Goal: Information Seeking & Learning: Learn about a topic

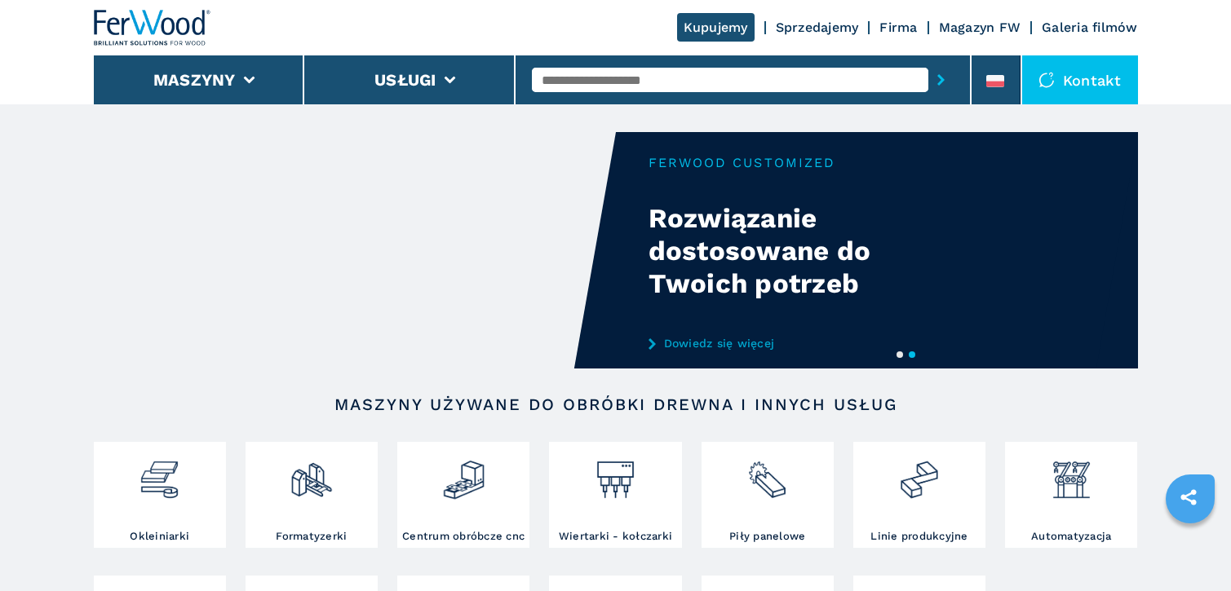
click at [617, 78] on input "text" at bounding box center [730, 80] width 396 height 24
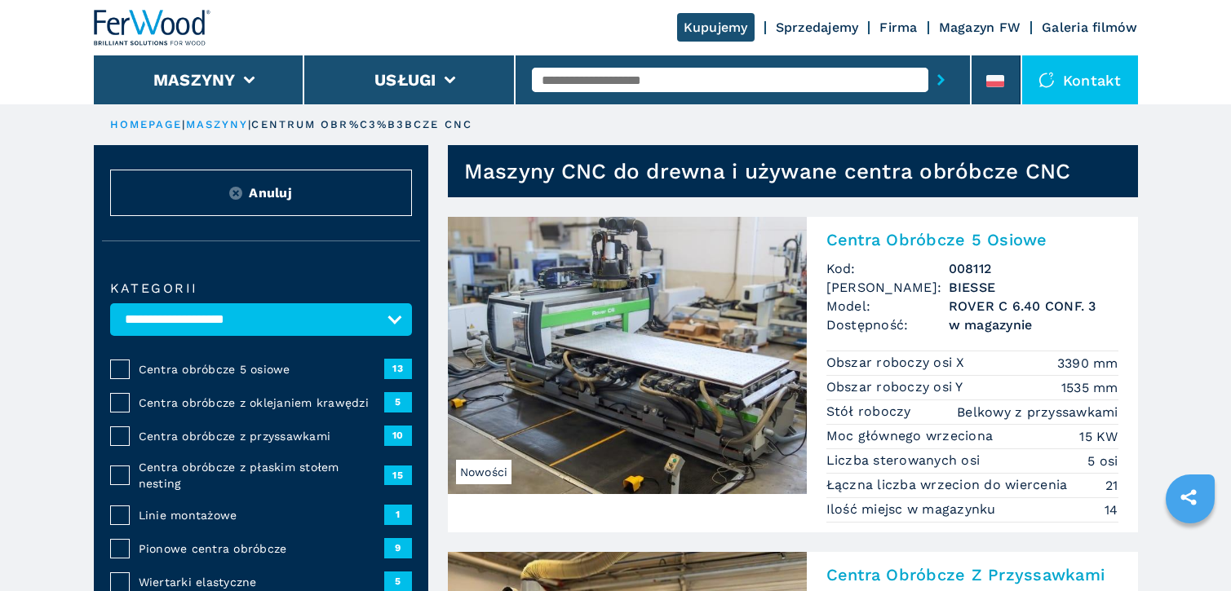
click at [616, 79] on input "text" at bounding box center [730, 80] width 396 height 24
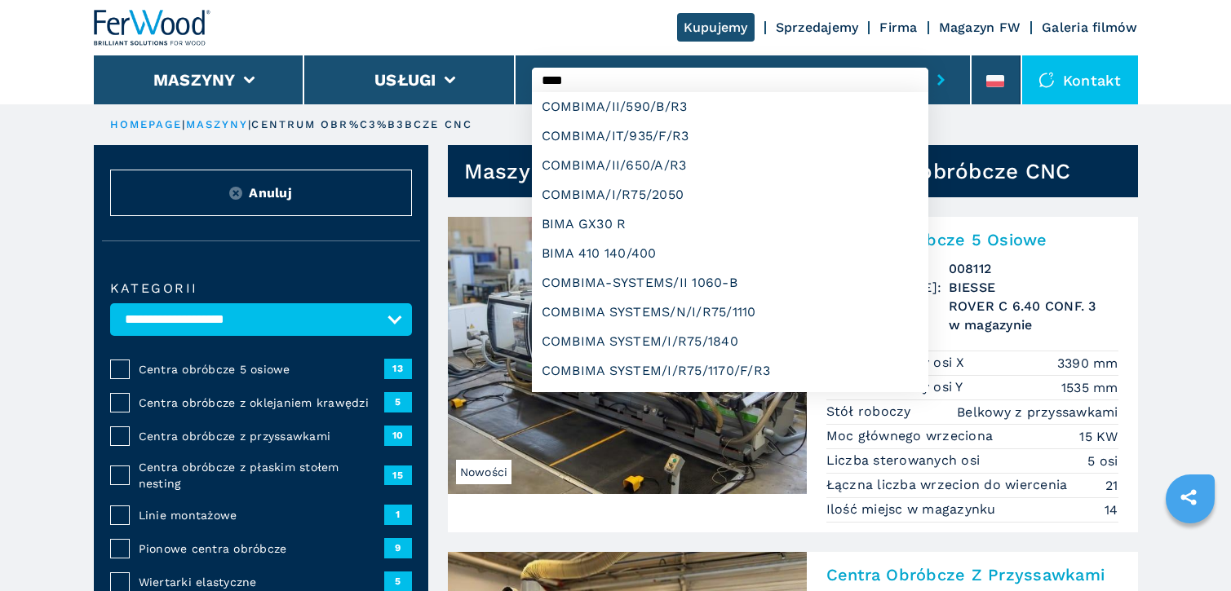
type input "****"
click at [928, 61] on button "submit-button" at bounding box center [940, 80] width 25 height 38
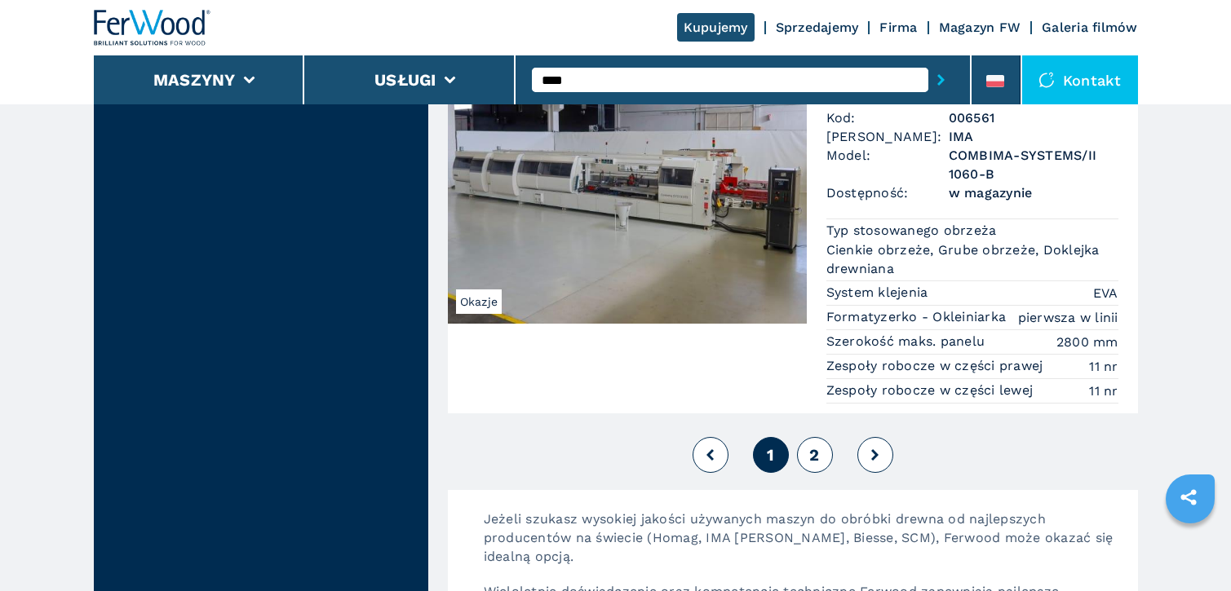
scroll to position [4486, 0]
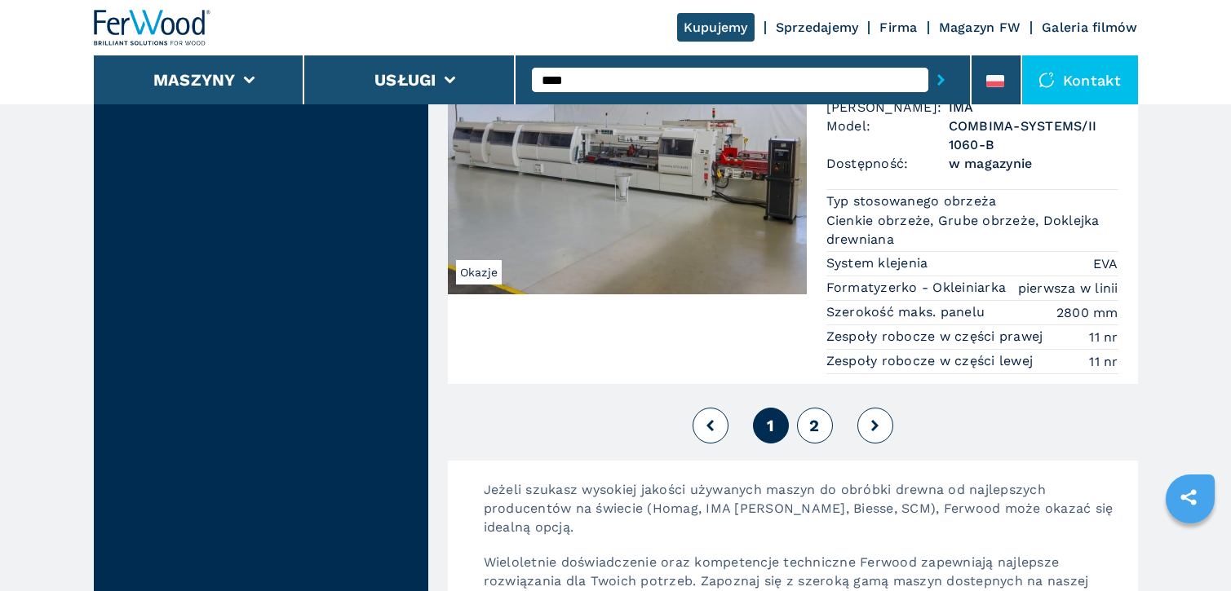
click at [817, 419] on span "2" at bounding box center [814, 426] width 10 height 20
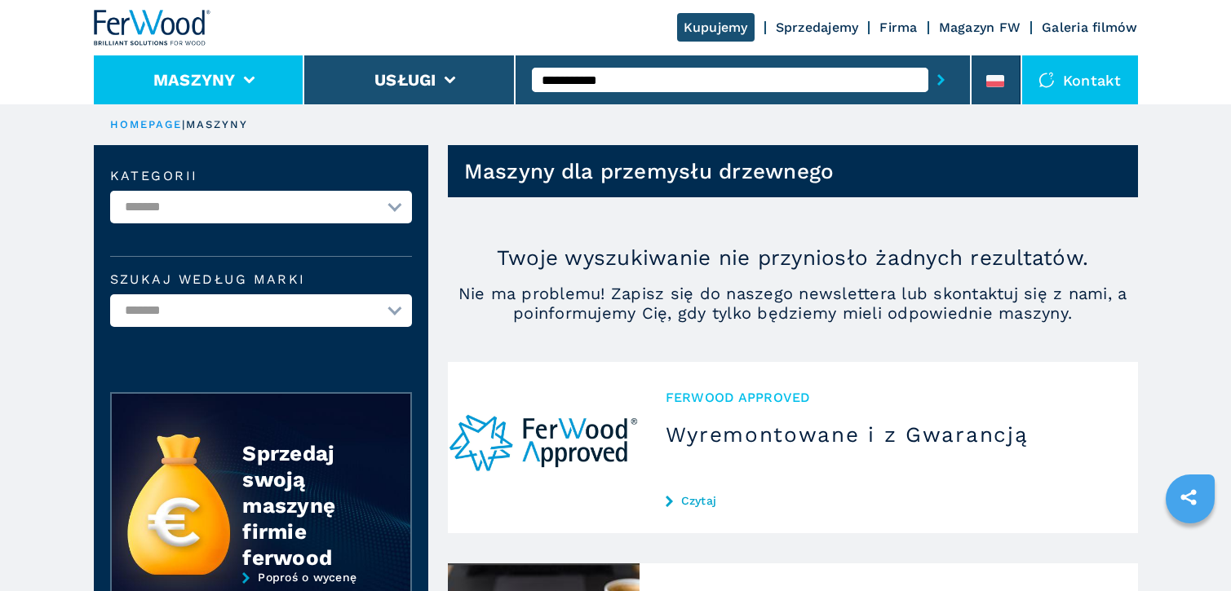
click at [246, 77] on icon at bounding box center [248, 80] width 11 height 7
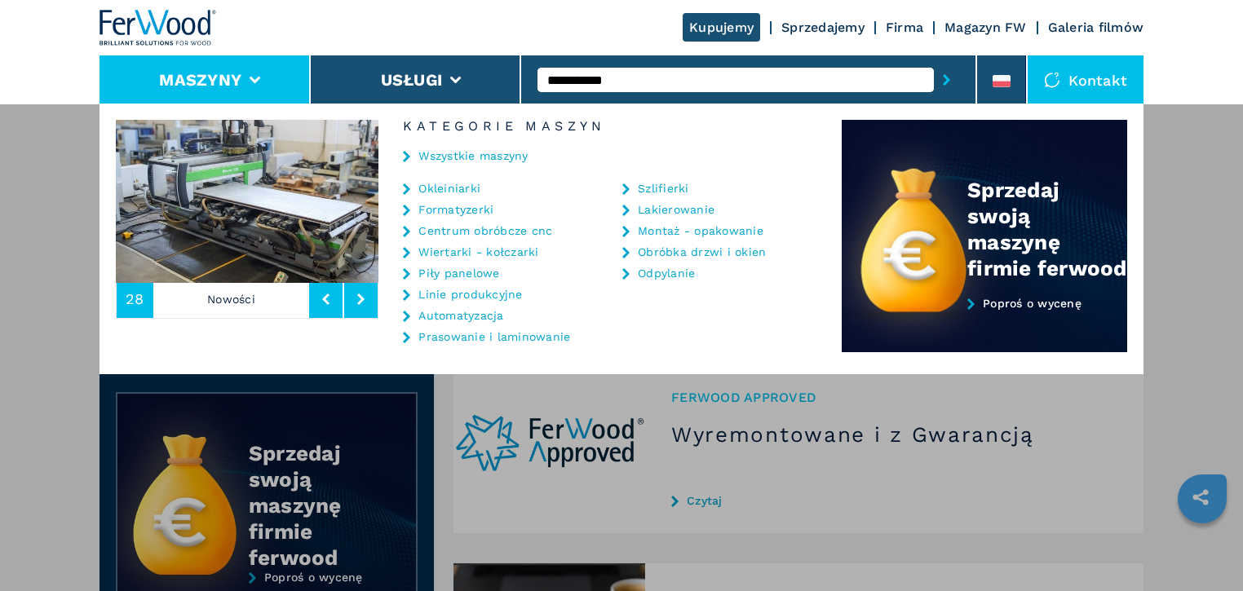
click at [443, 230] on link "Centrum obróbcze cnc" at bounding box center [485, 230] width 134 height 11
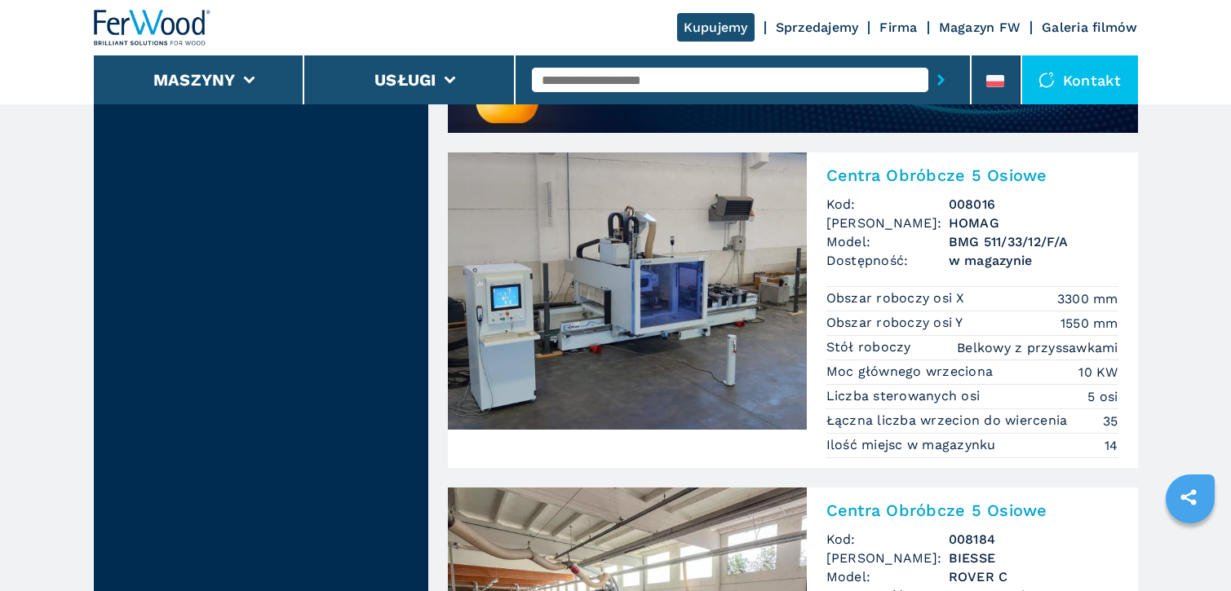
scroll to position [1468, 0]
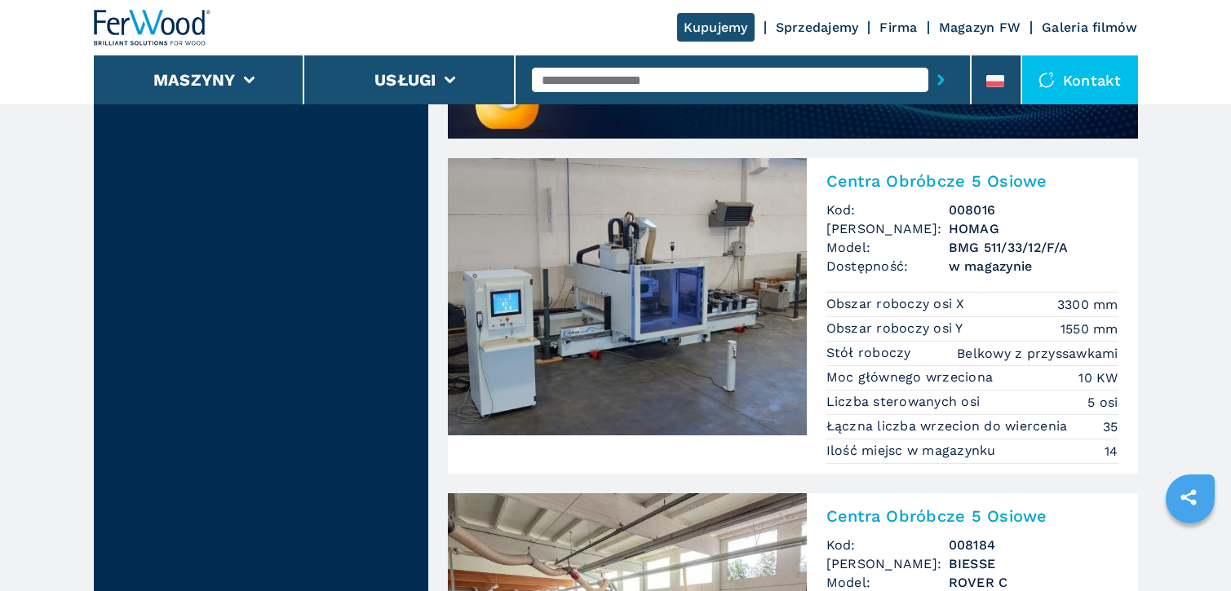
click at [780, 294] on img at bounding box center [627, 296] width 359 height 277
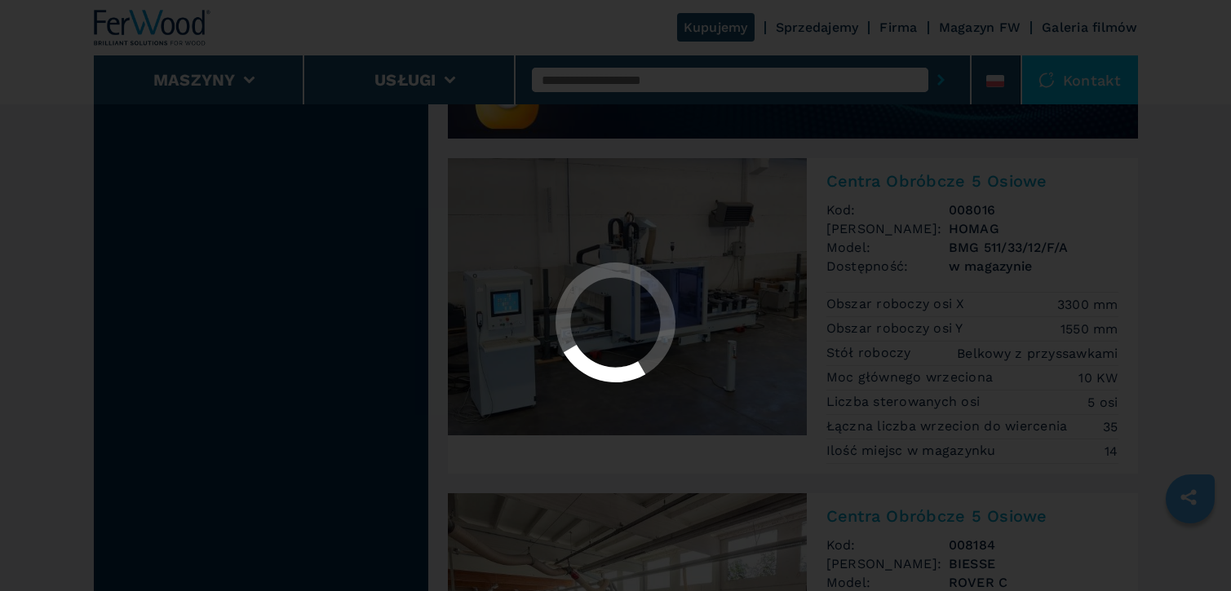
scroll to position [0, 0]
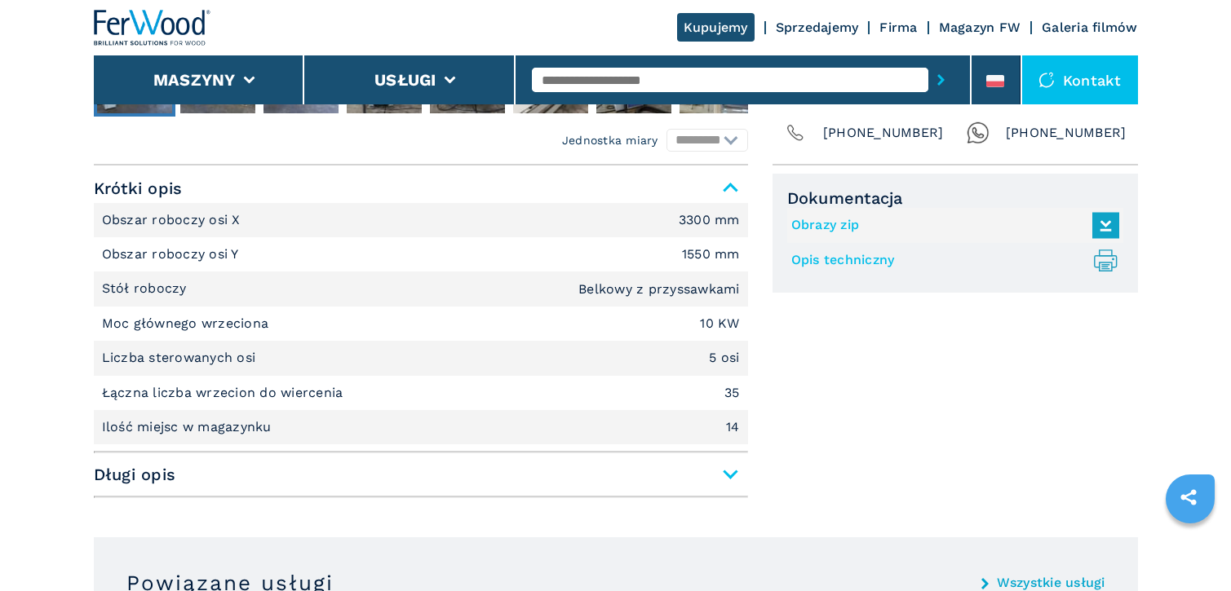
scroll to position [734, 0]
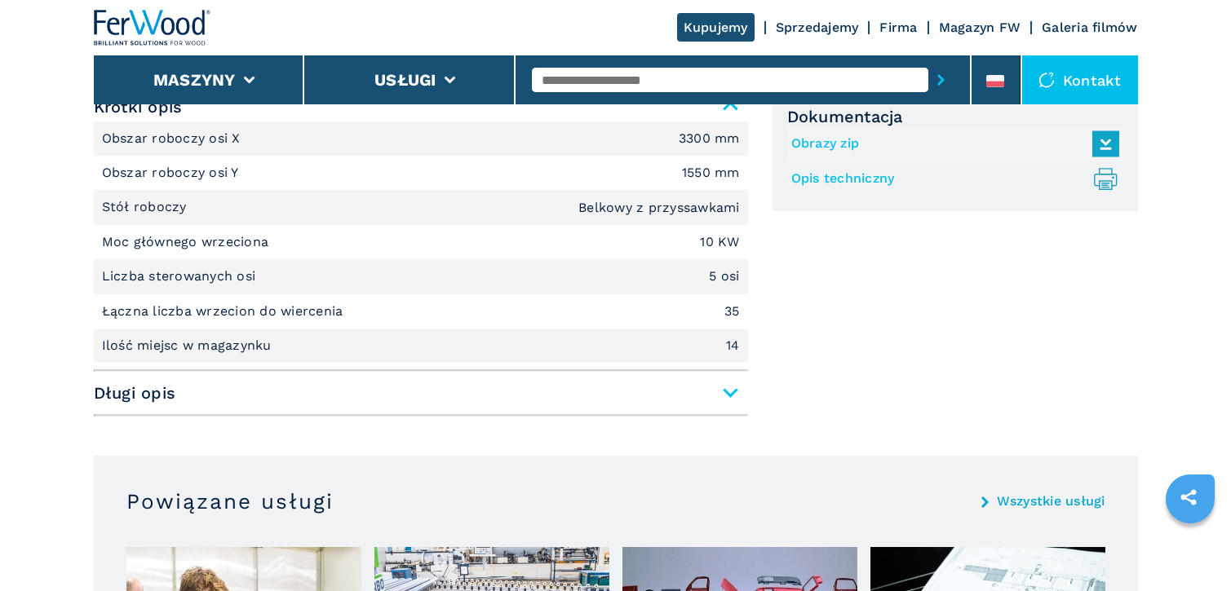
click at [722, 393] on span "Długi opis" at bounding box center [421, 392] width 654 height 29
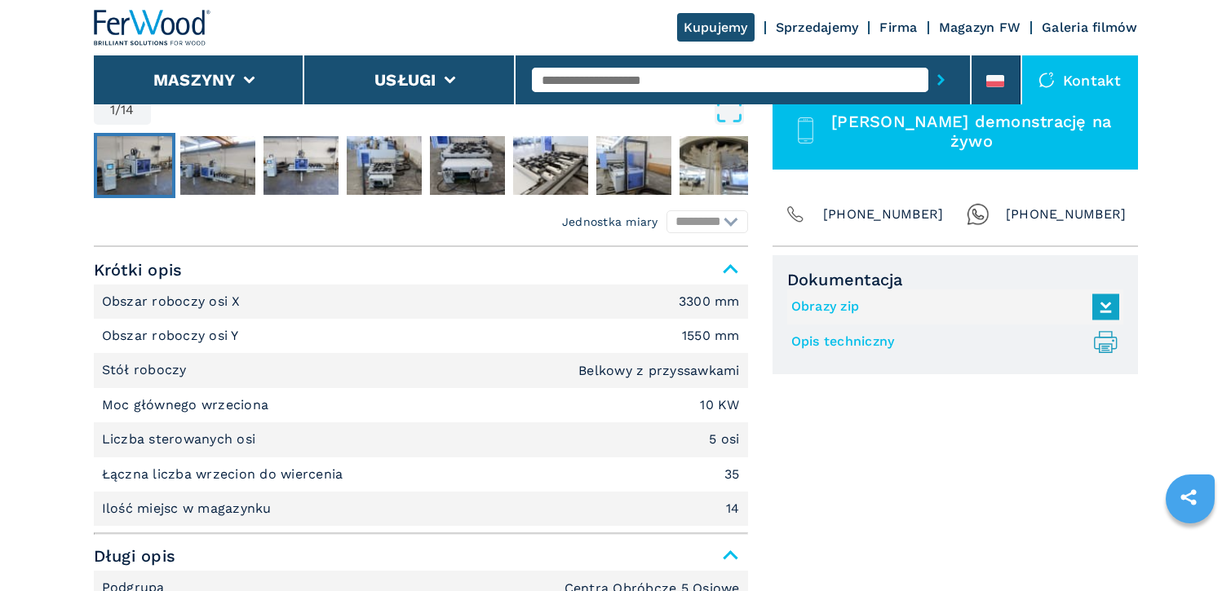
scroll to position [489, 0]
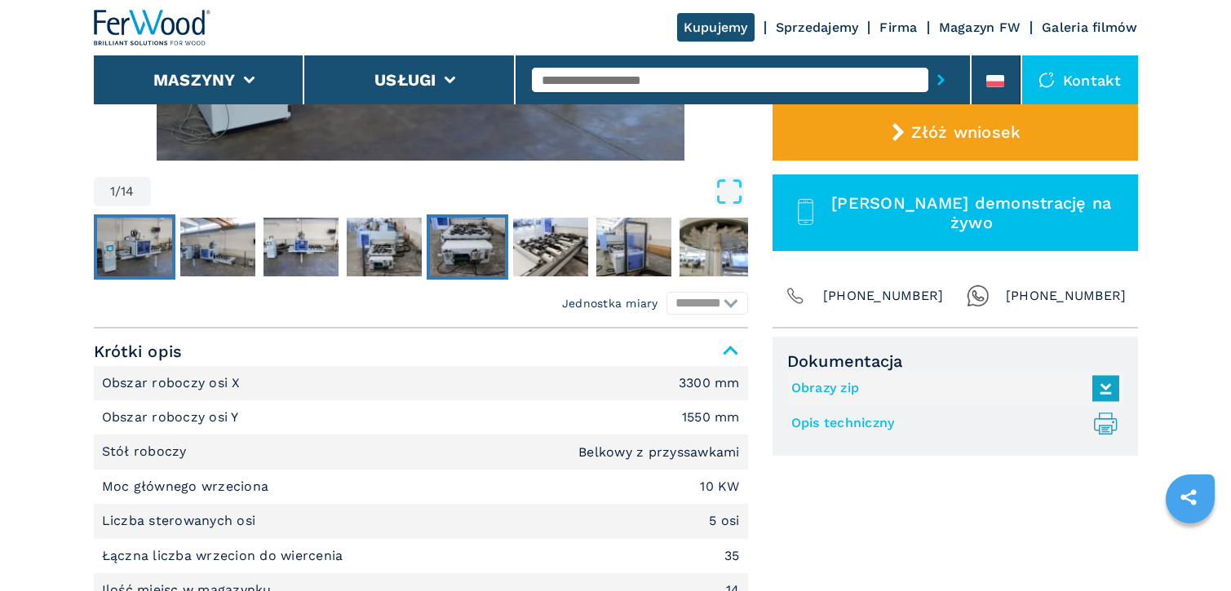
click at [460, 268] on img "Go to Slide 5" at bounding box center [467, 247] width 75 height 59
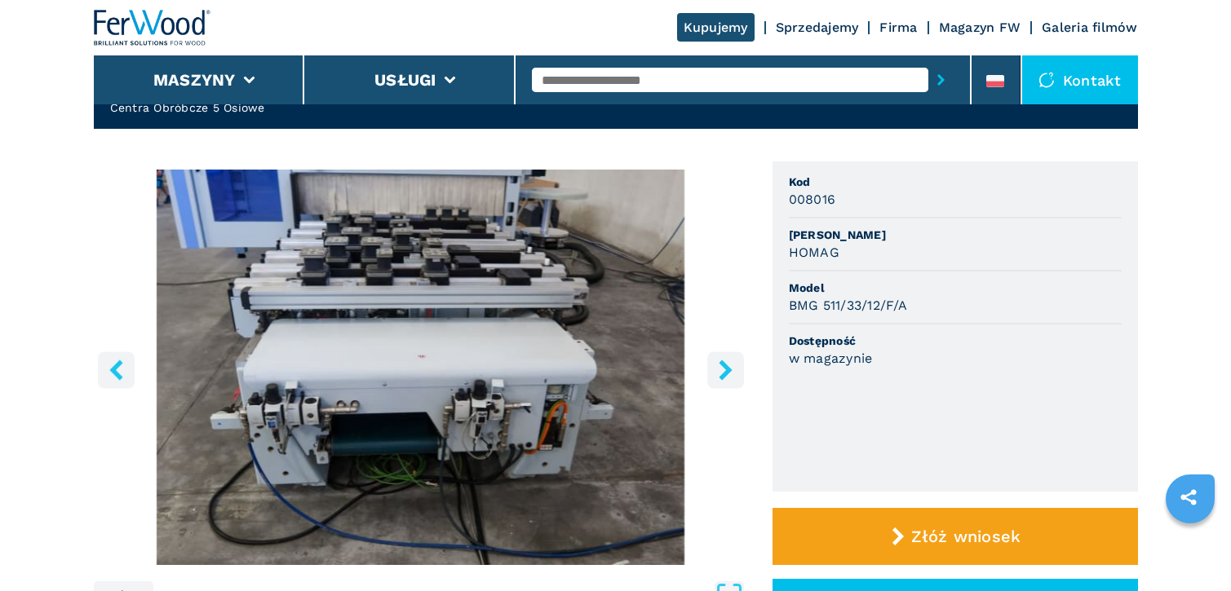
scroll to position [82, 0]
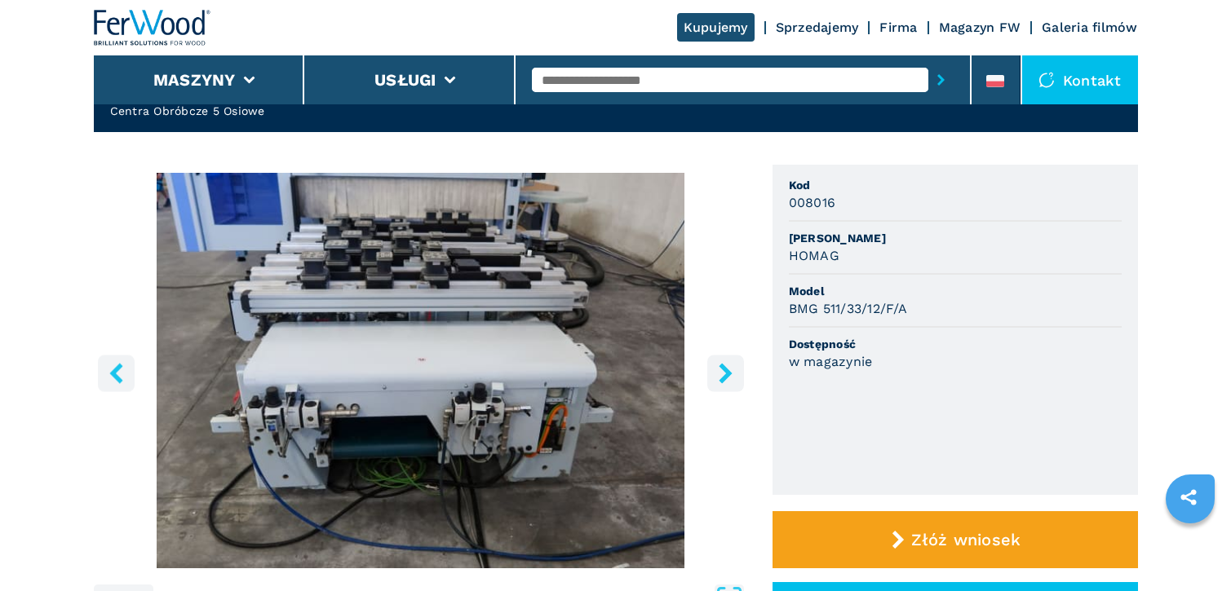
click at [723, 376] on icon "right-button" at bounding box center [725, 373] width 20 height 20
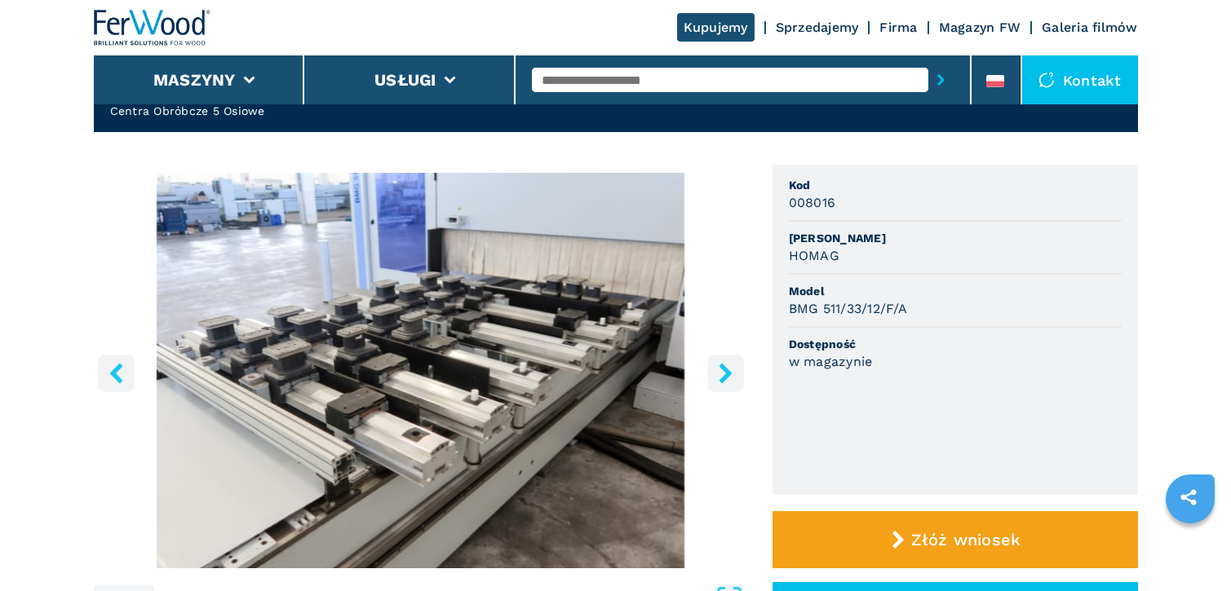
click at [725, 376] on icon "right-button" at bounding box center [725, 373] width 13 height 20
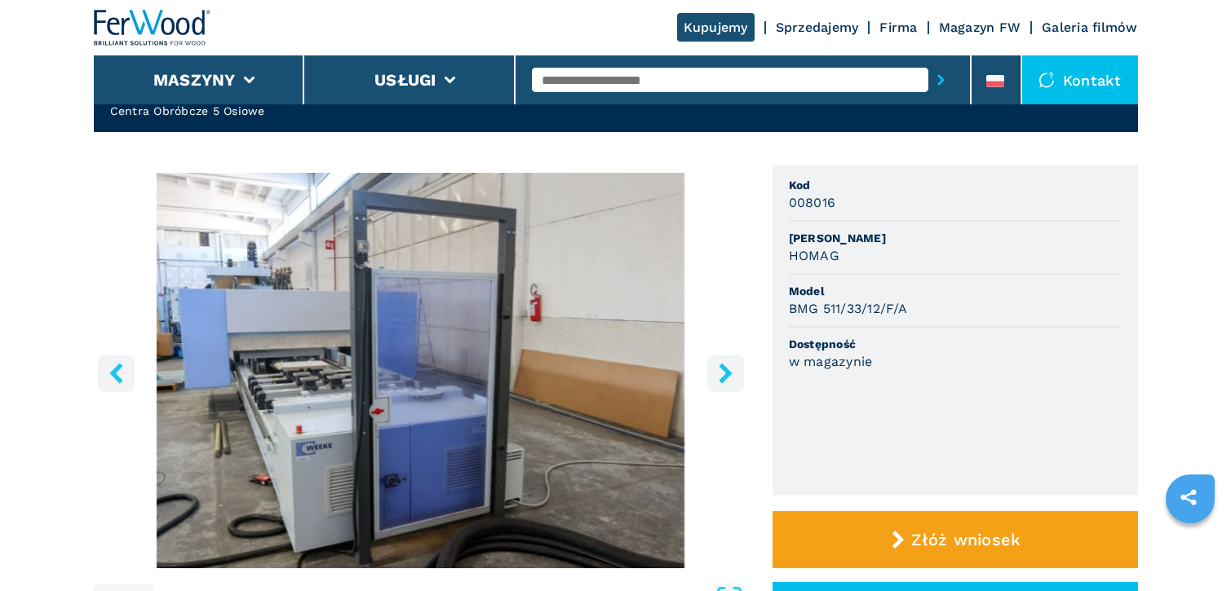
click at [725, 376] on icon "right-button" at bounding box center [725, 373] width 13 height 20
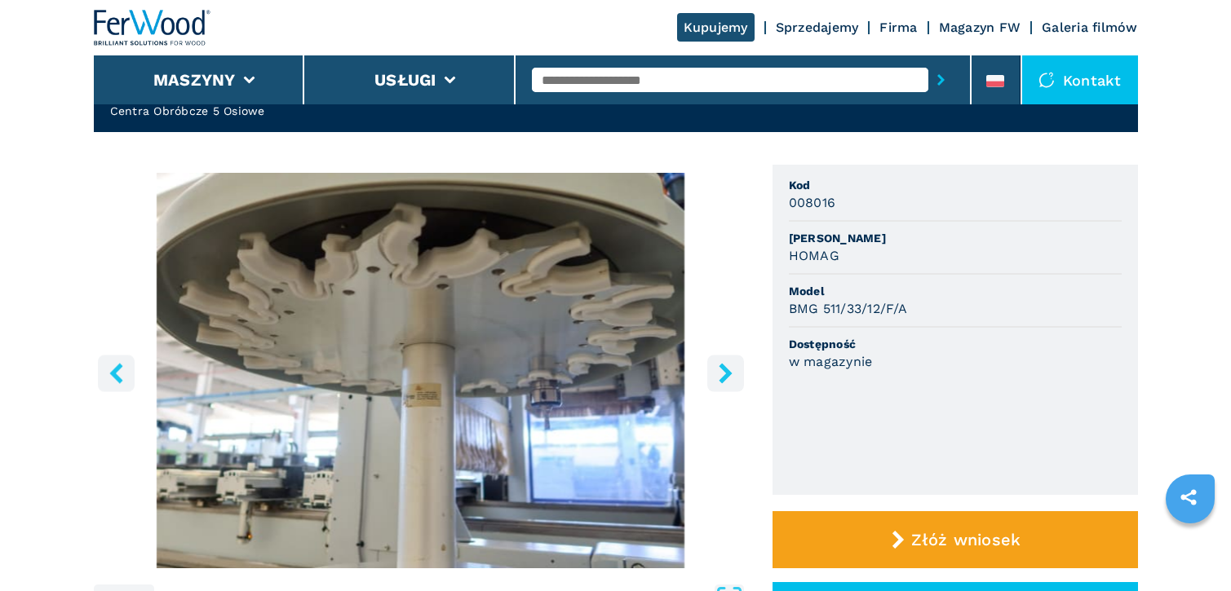
click at [725, 376] on icon "right-button" at bounding box center [725, 373] width 13 height 20
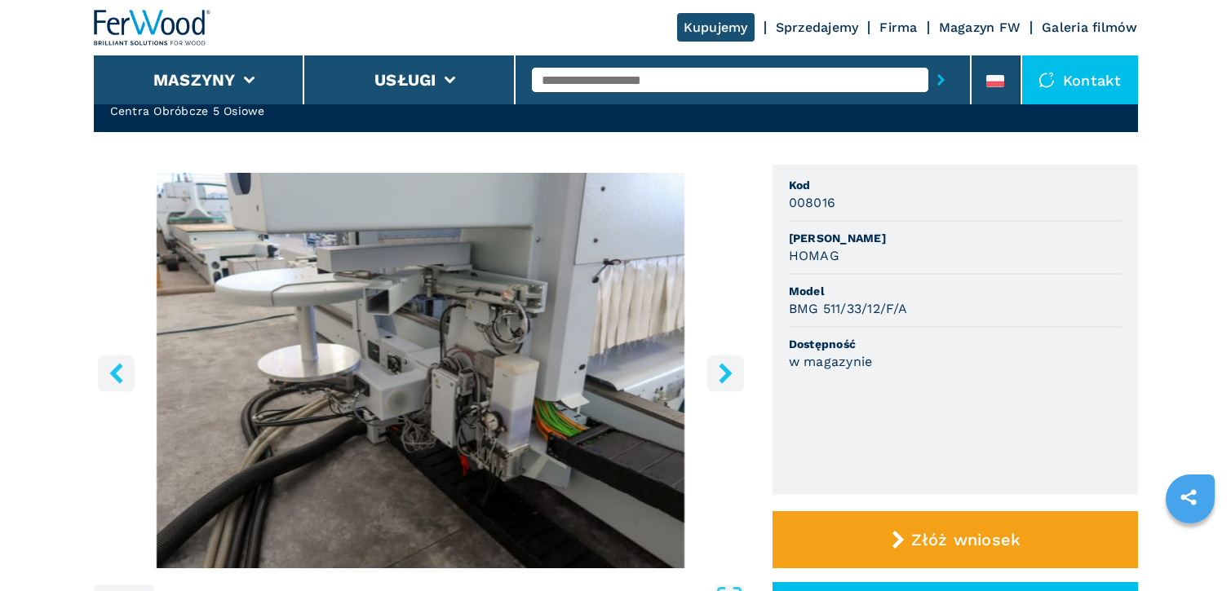
click at [728, 370] on icon "right-button" at bounding box center [725, 373] width 13 height 20
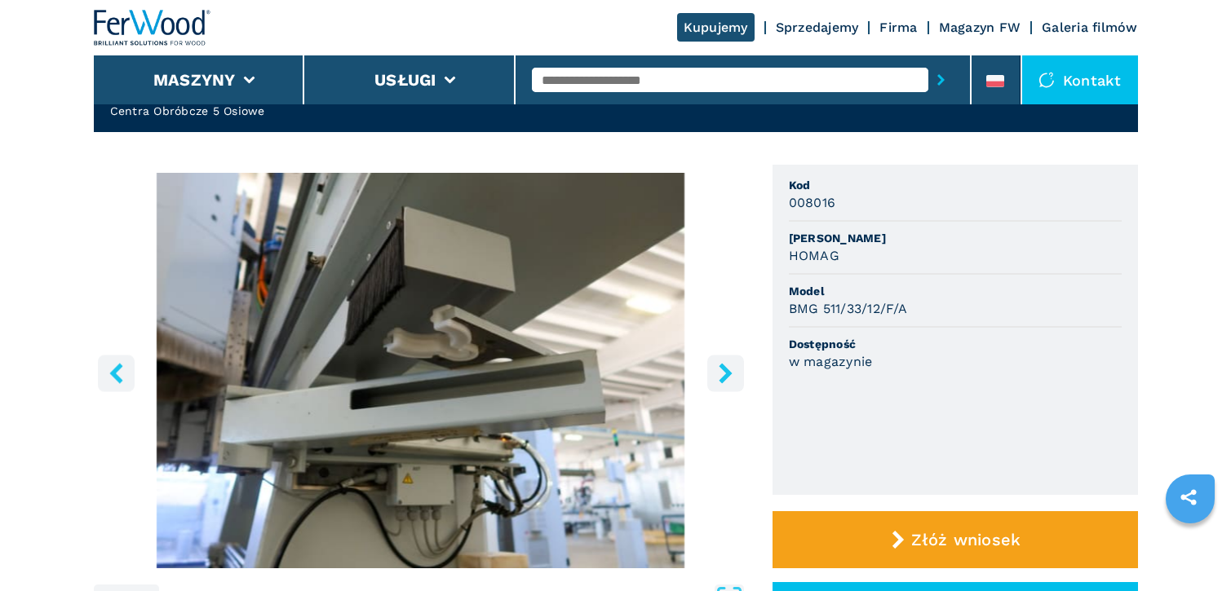
click at [728, 370] on icon "right-button" at bounding box center [725, 373] width 13 height 20
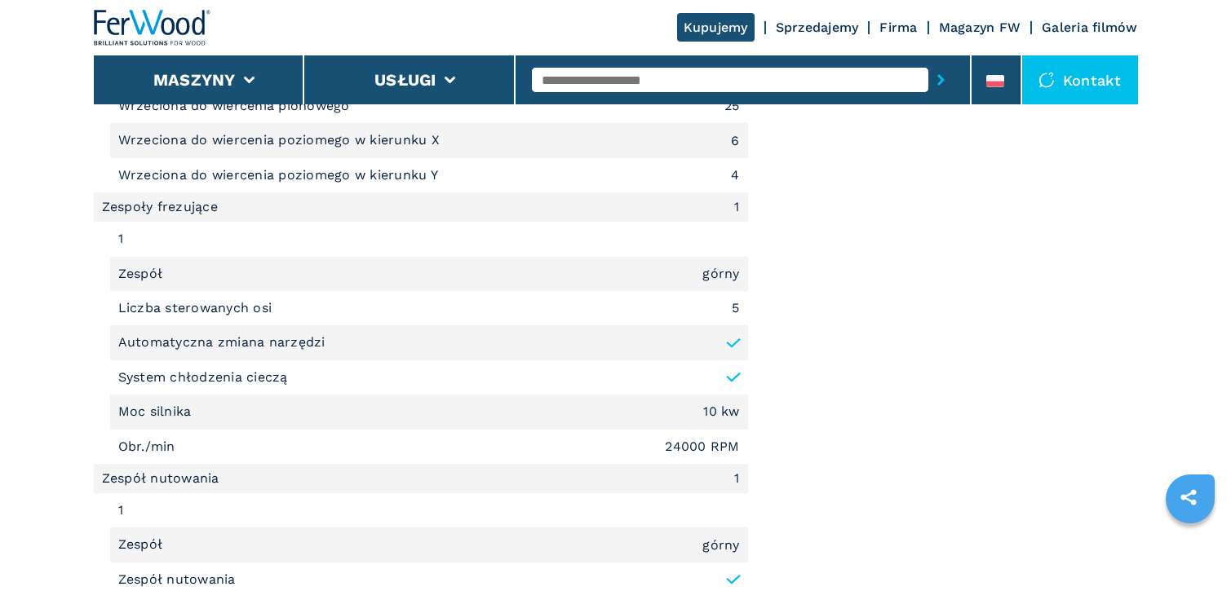
scroll to position [1713, 0]
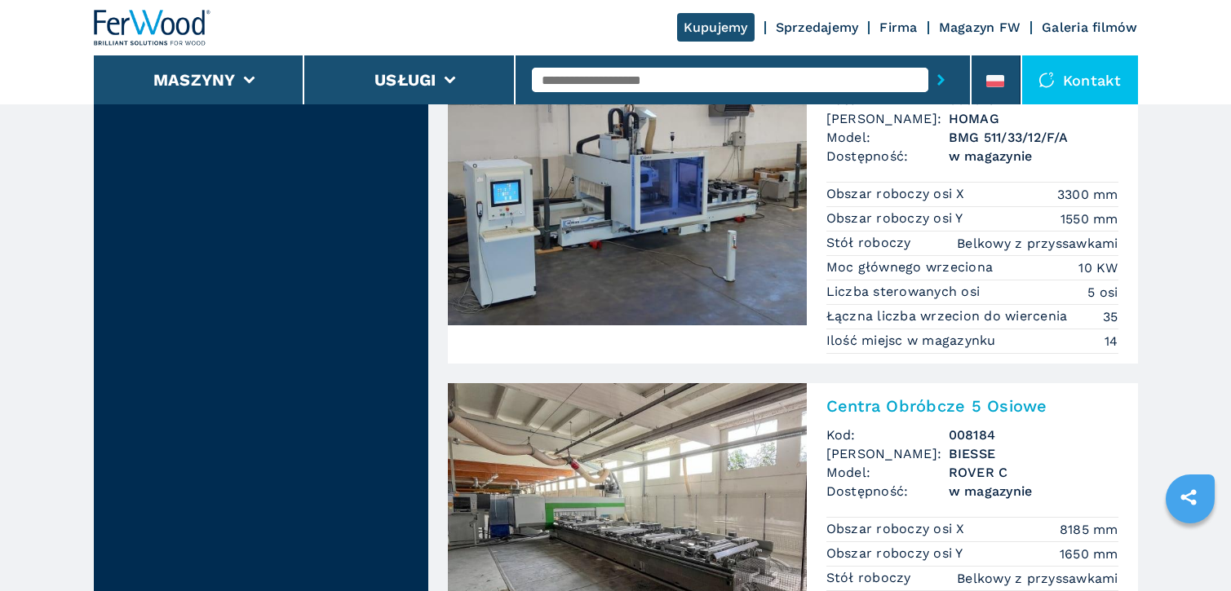
scroll to position [1550, 0]
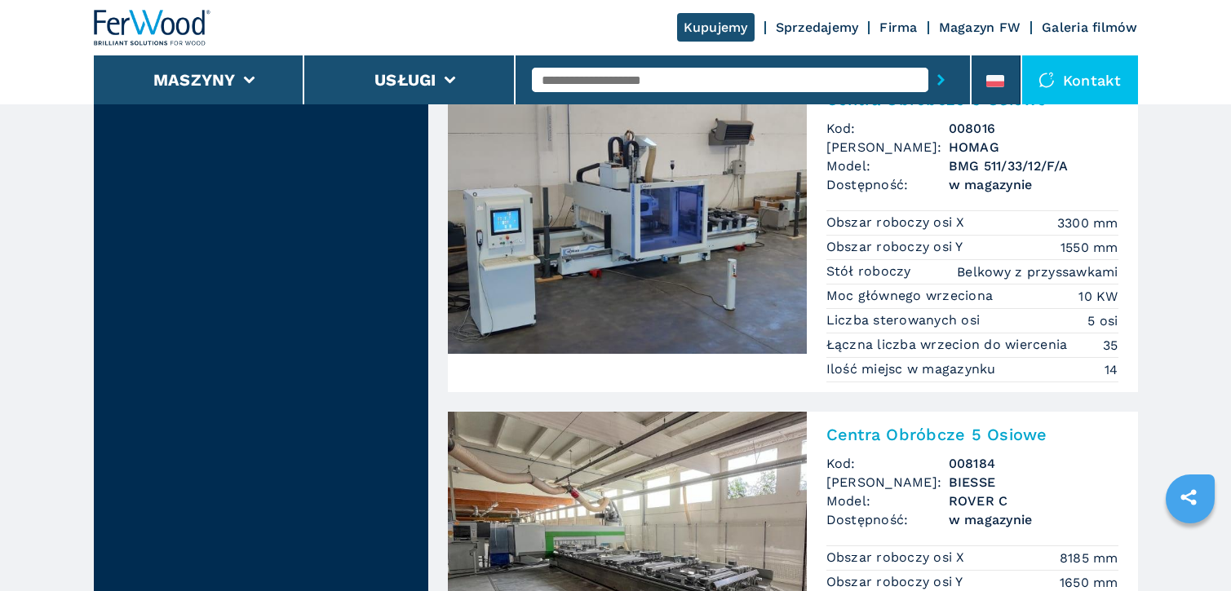
click at [782, 258] on img at bounding box center [627, 215] width 359 height 277
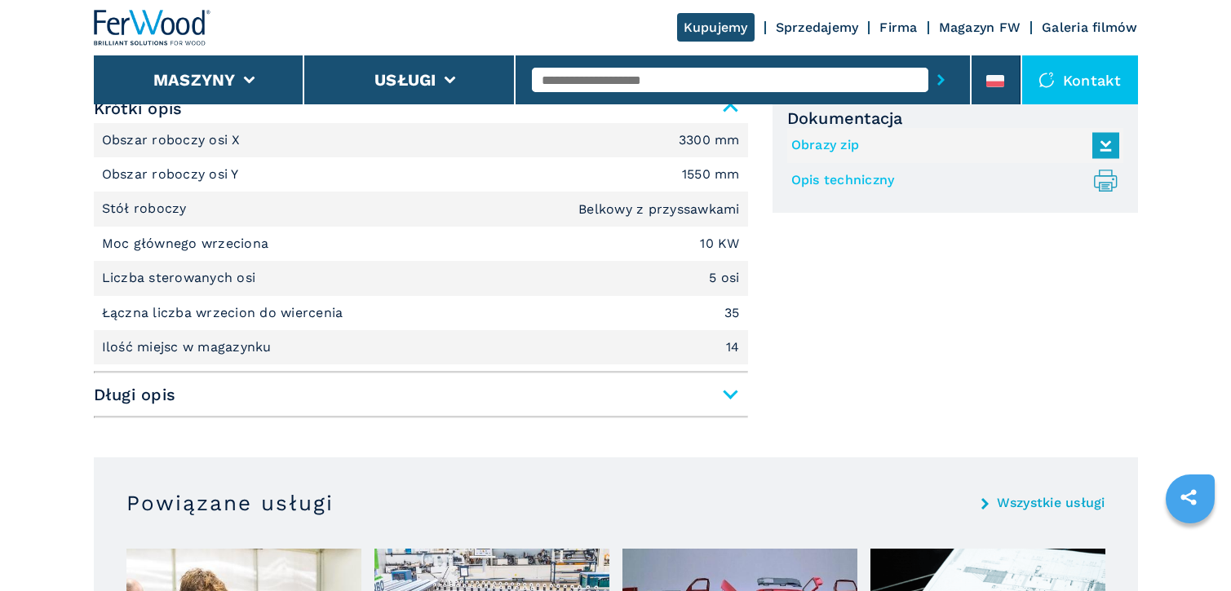
scroll to position [734, 0]
click at [696, 391] on span "Długi opis" at bounding box center [421, 392] width 654 height 29
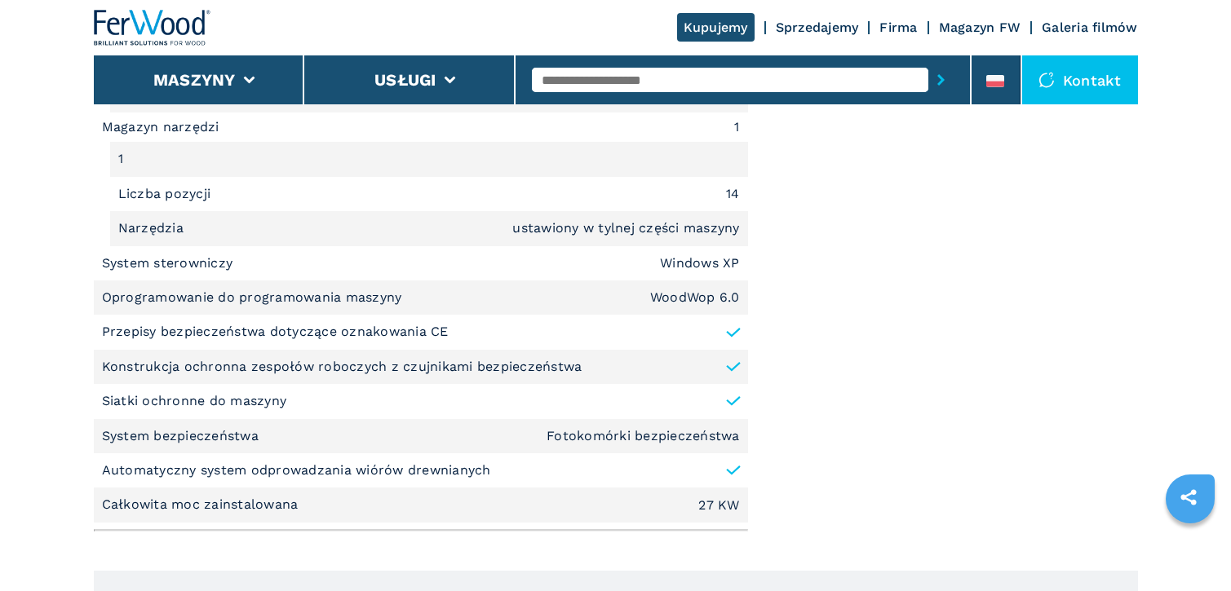
scroll to position [2202, 0]
